Goal: Information Seeking & Learning: Learn about a topic

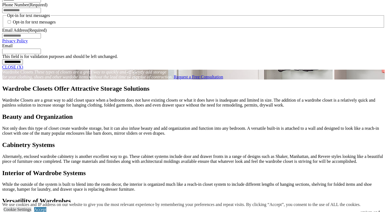
scroll to position [529, 0]
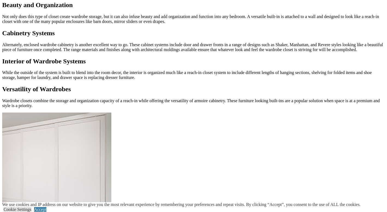
scroll to position [558, 0]
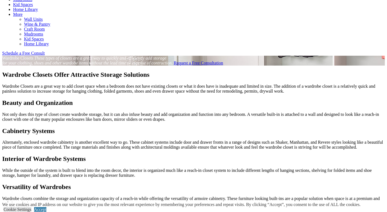
scroll to position [109, 0]
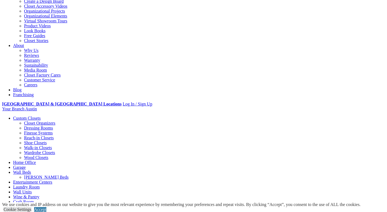
click at [30, 155] on link "Wood Closets" at bounding box center [36, 157] width 24 height 5
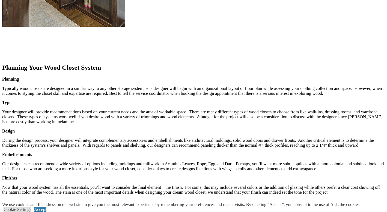
scroll to position [692, 0]
